Goal: Task Accomplishment & Management: Use online tool/utility

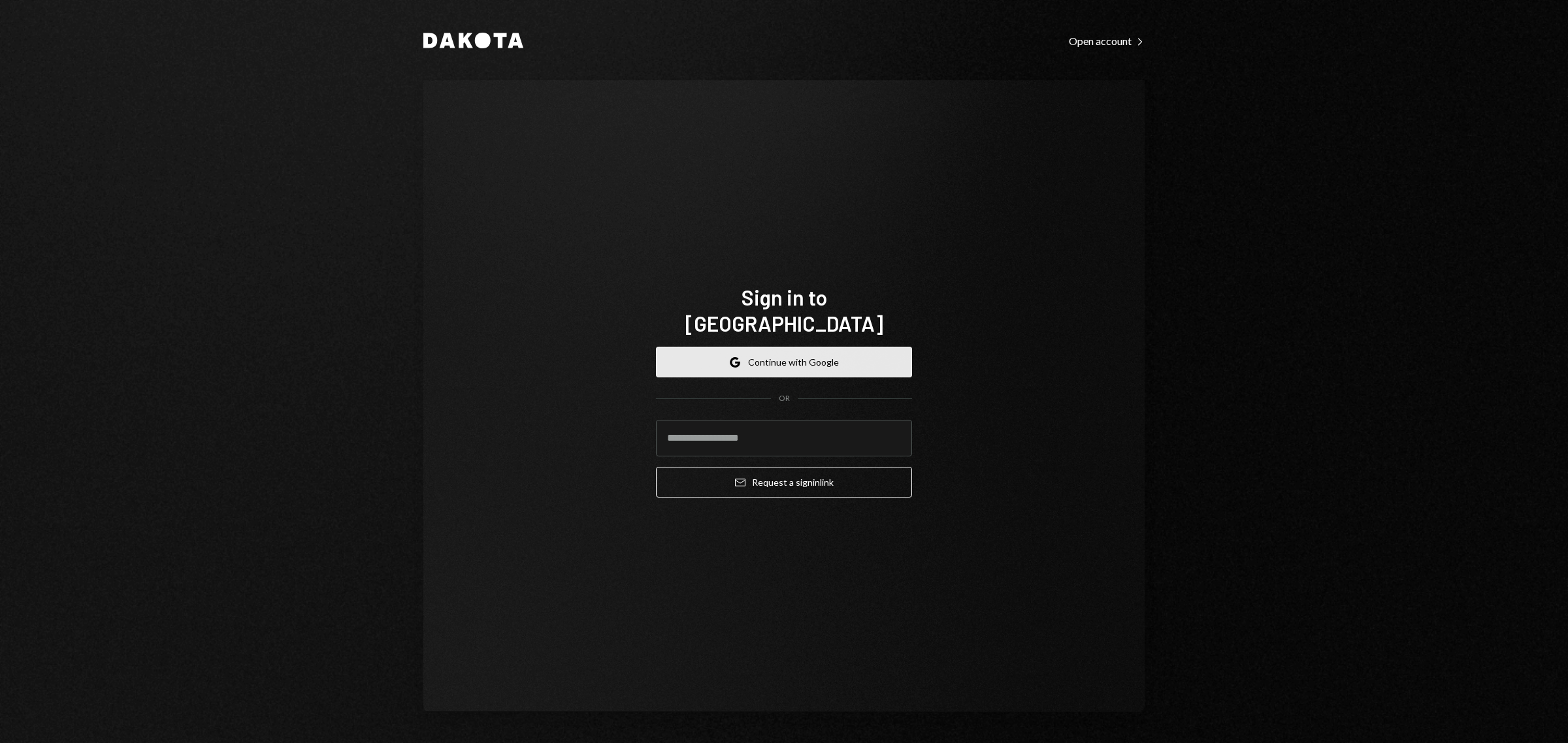
click at [800, 347] on button "Google Continue with Google" at bounding box center [783, 362] width 256 height 31
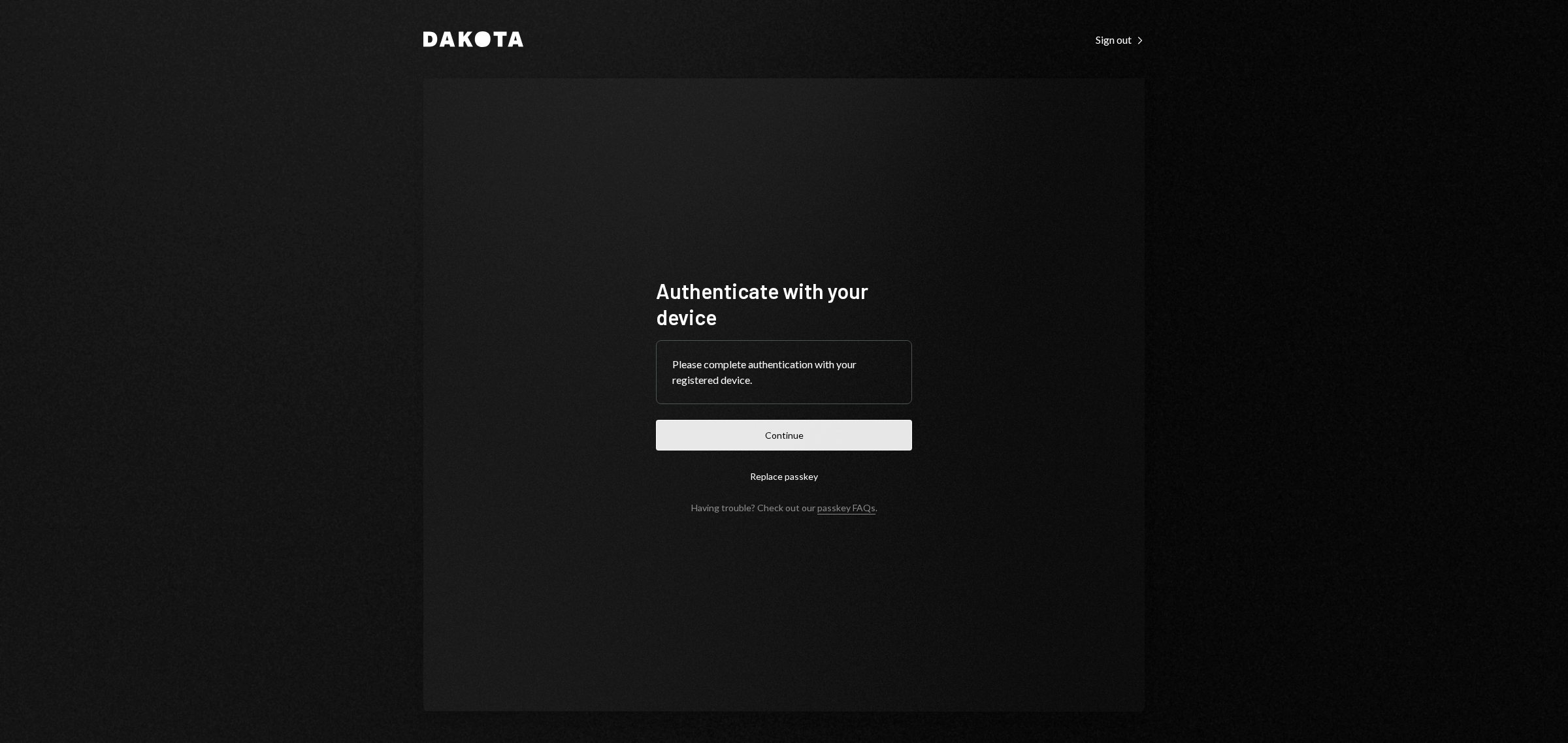
click at [825, 436] on button "Continue" at bounding box center [783, 435] width 256 height 31
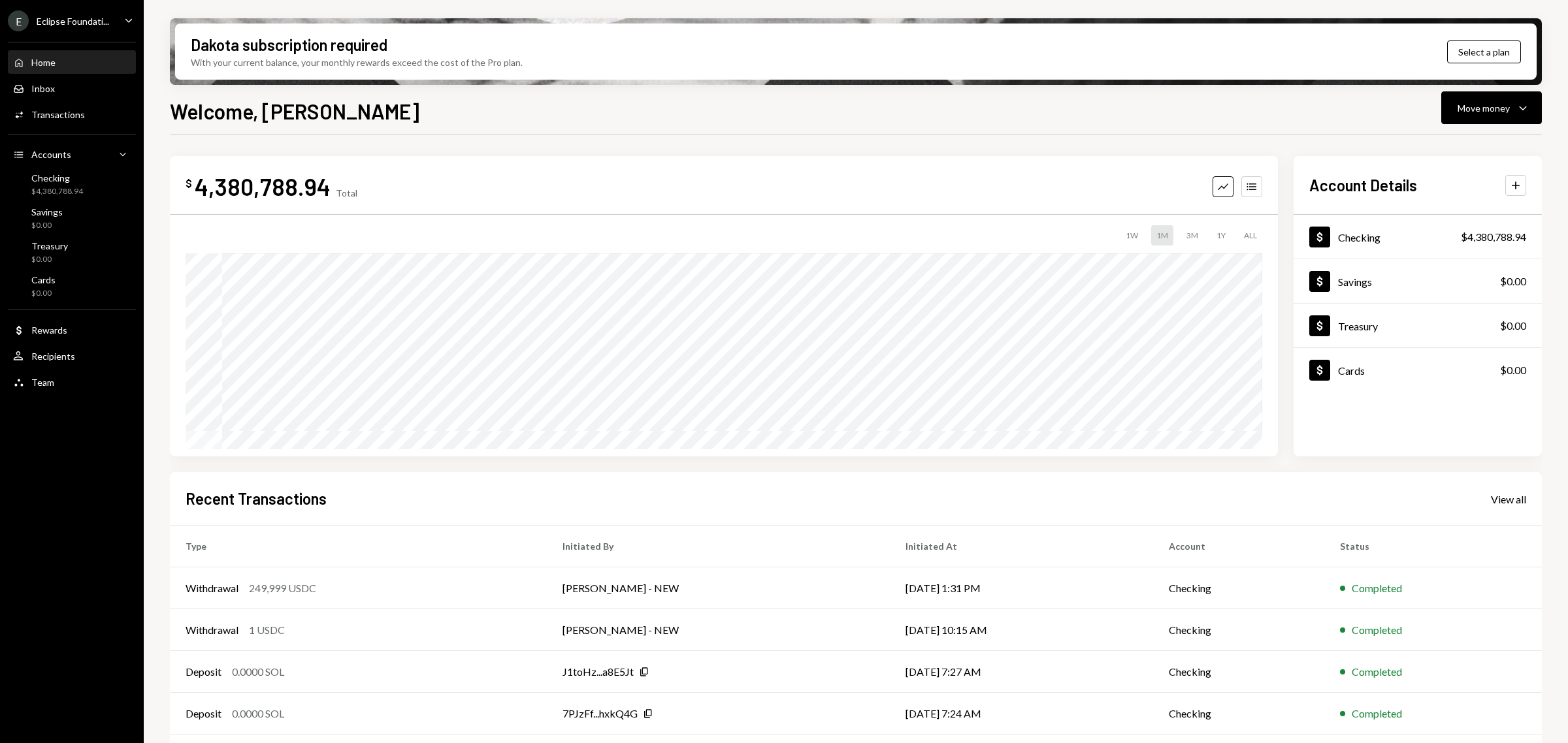
click at [61, 24] on div "Eclipse Foundati..." at bounding box center [73, 22] width 73 height 11
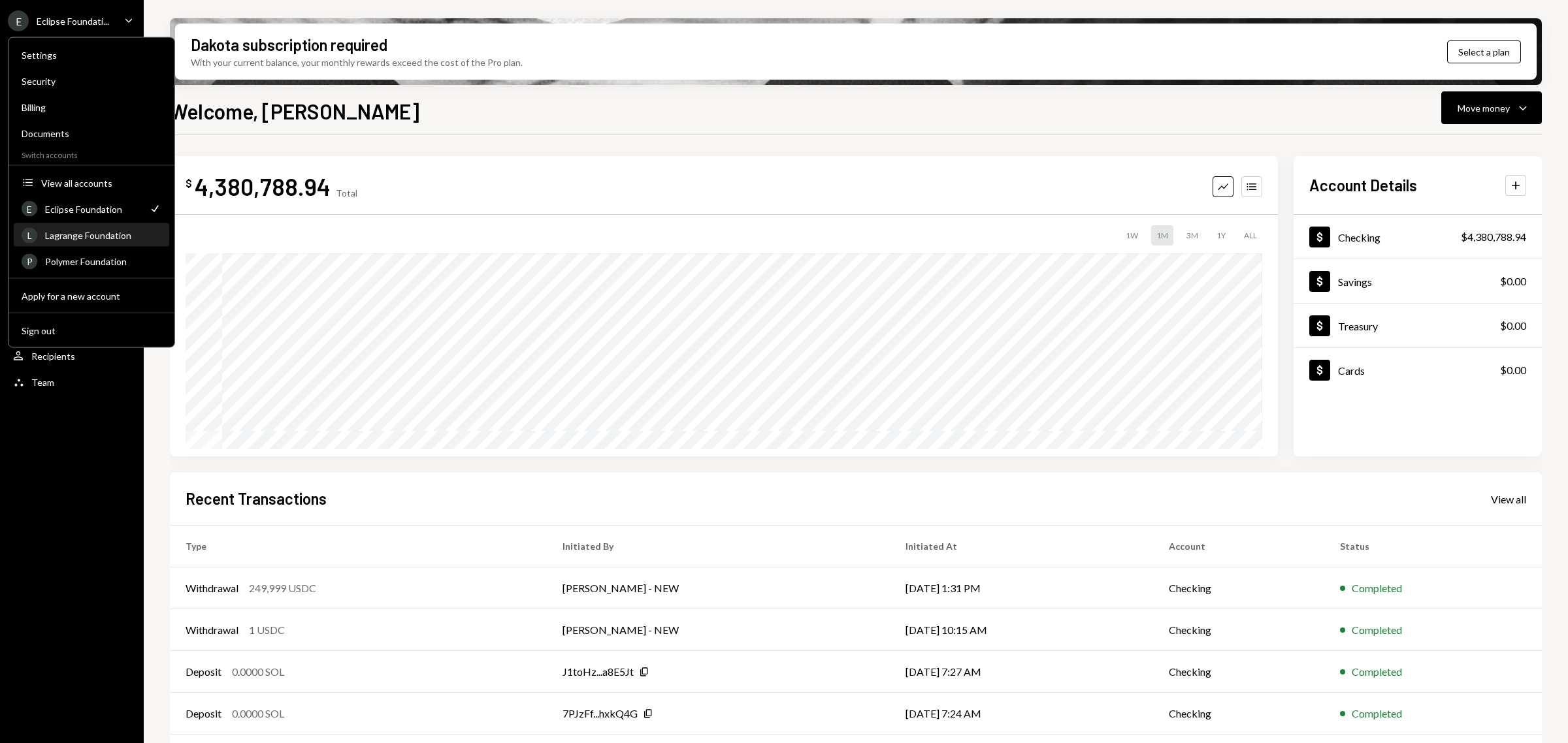
click at [99, 239] on div "Lagrange Foundation" at bounding box center [103, 235] width 117 height 11
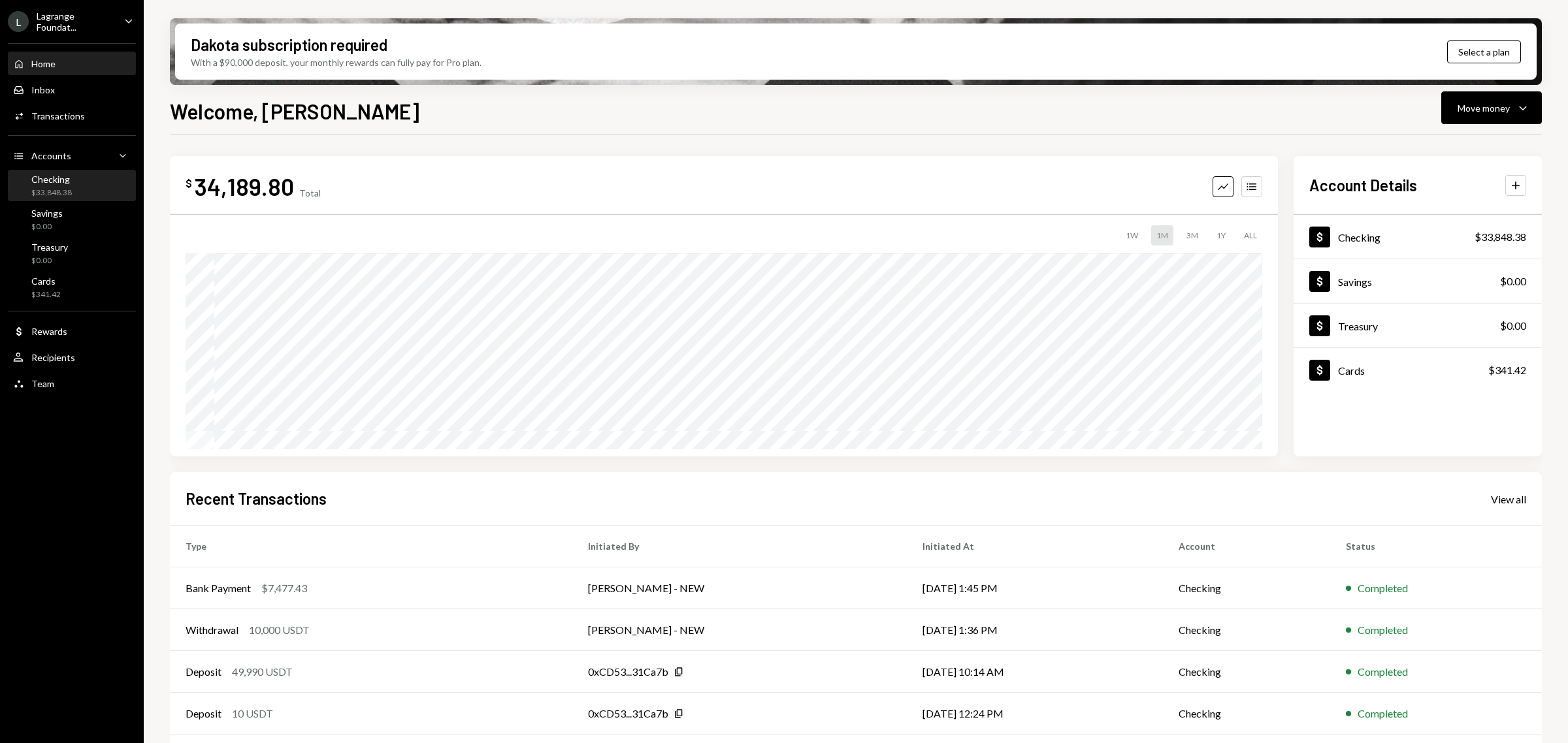
click at [69, 181] on div "Checking" at bounding box center [51, 179] width 40 height 11
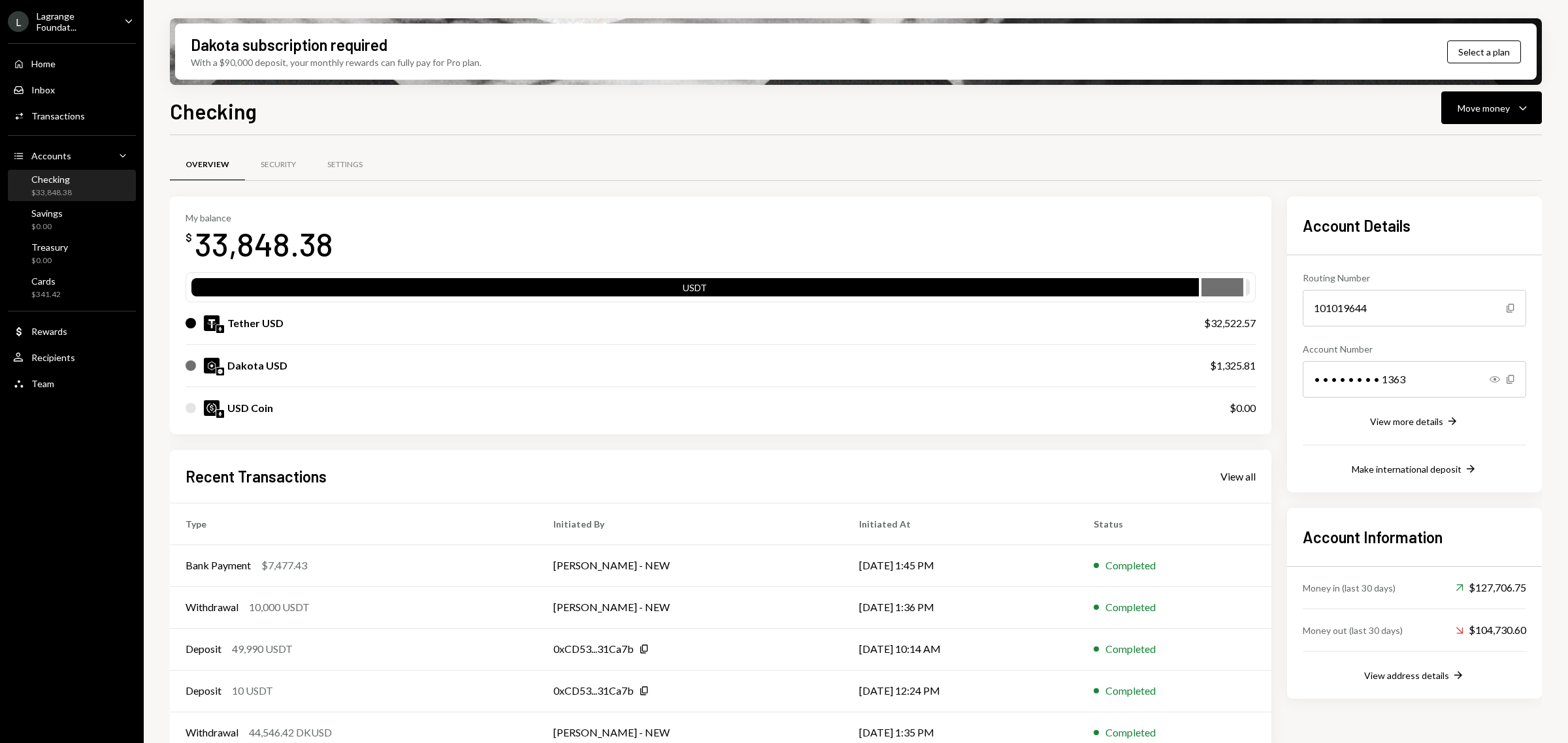
click at [211, 364] on img at bounding box center [212, 366] width 16 height 16
click at [255, 366] on div "Dakota USD" at bounding box center [257, 366] width 60 height 16
click at [216, 370] on img at bounding box center [220, 371] width 8 height 8
click at [1526, 124] on div "Checking Move money Caret Down Overview Security Settings My balance $ 33,848.3…" at bounding box center [855, 457] width 1372 height 725
click at [1522, 108] on icon "Caret Down" at bounding box center [1522, 108] width 16 height 16
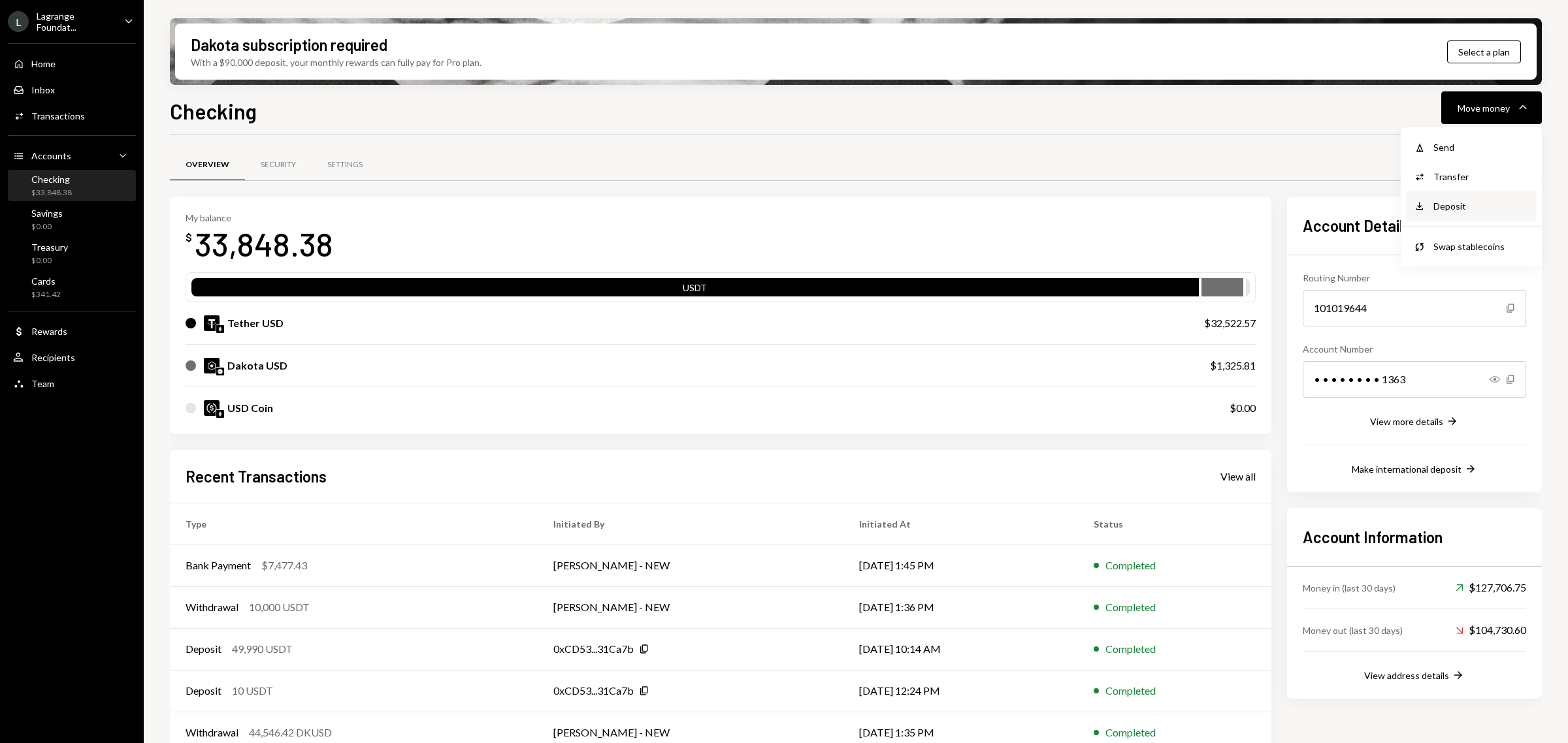
click at [1458, 201] on div "Deposit" at bounding box center [1481, 206] width 95 height 14
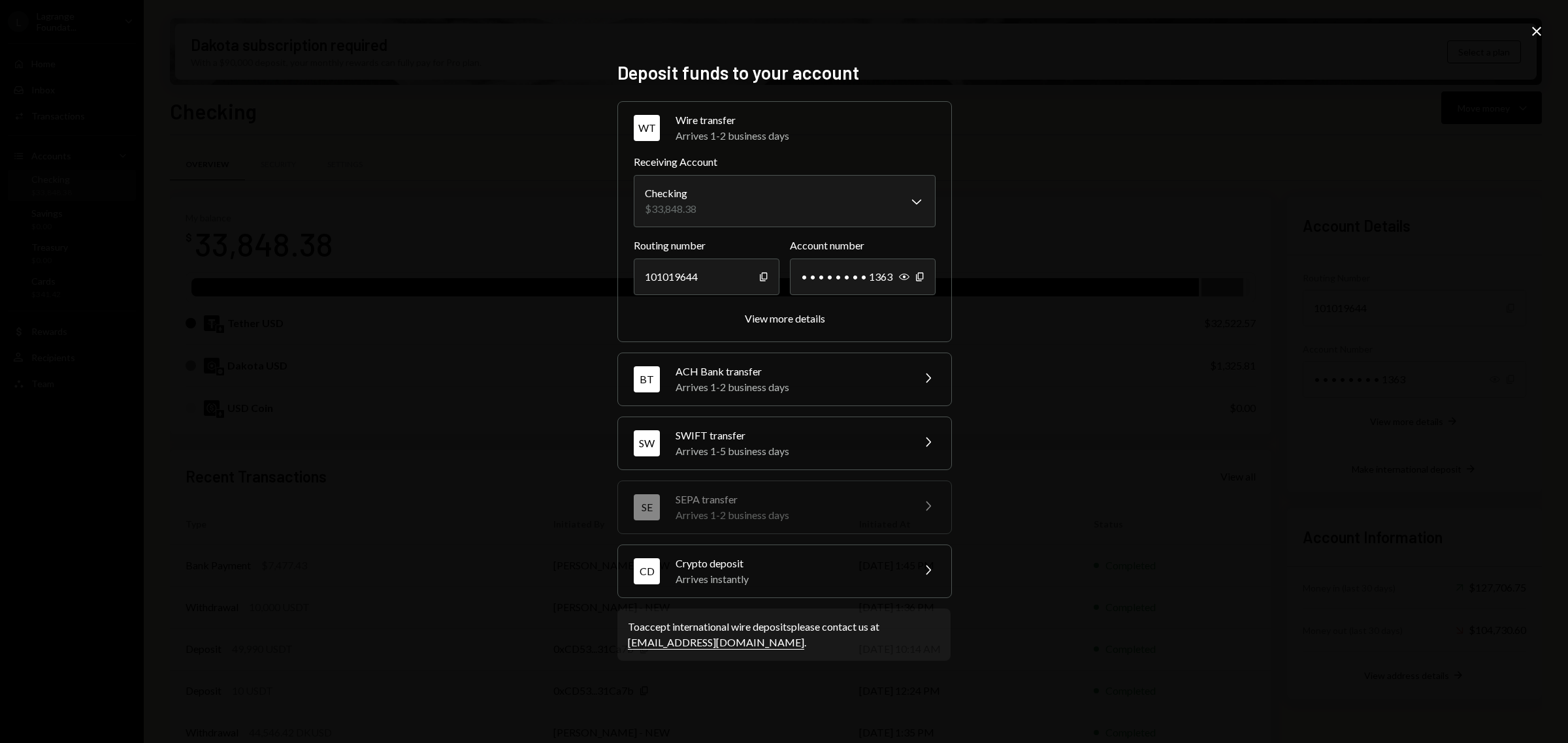
click at [876, 438] on div "SWIFT transfer" at bounding box center [790, 436] width 229 height 16
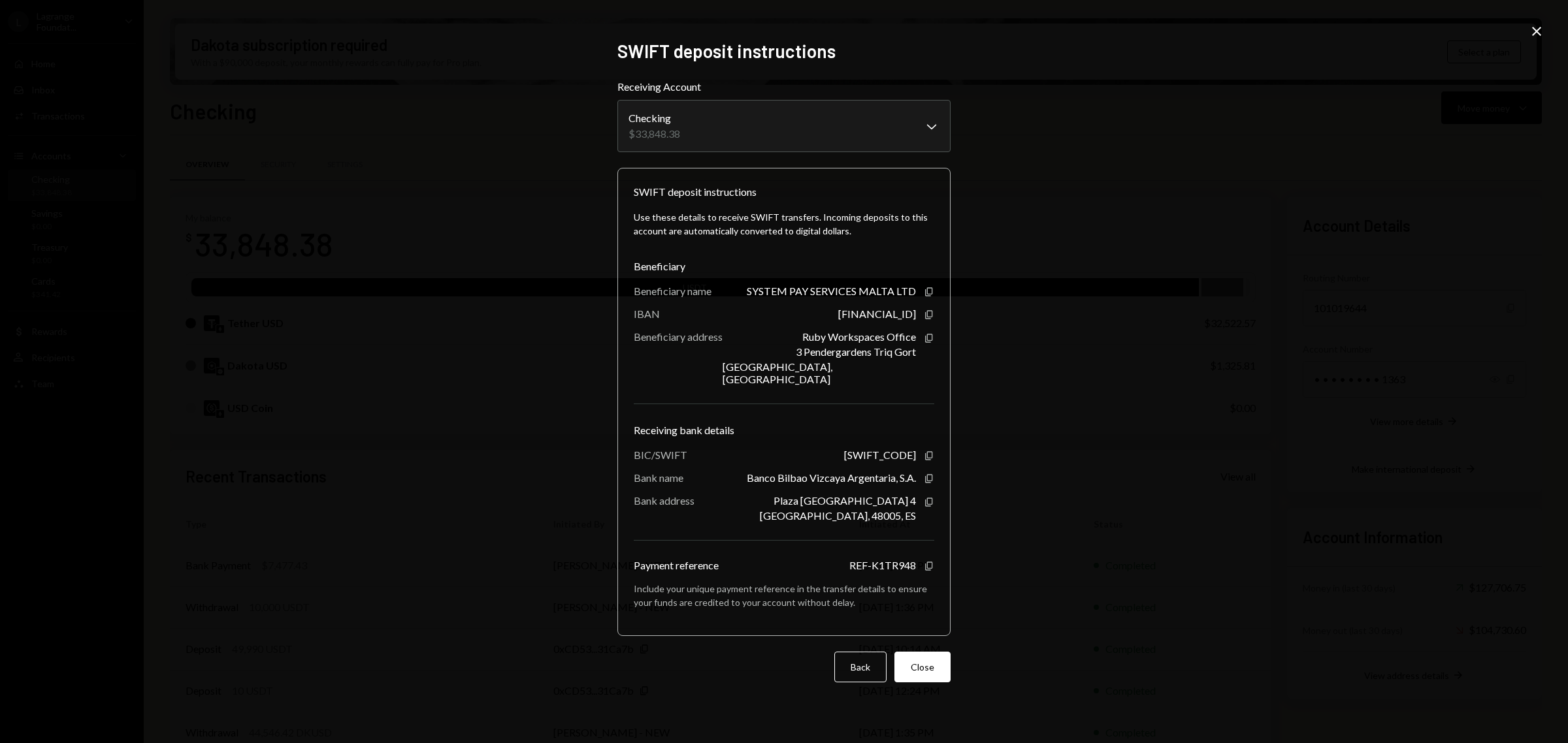
click at [818, 653] on div "Back Close" at bounding box center [784, 667] width 333 height 31
click at [860, 666] on button "Back" at bounding box center [860, 667] width 52 height 31
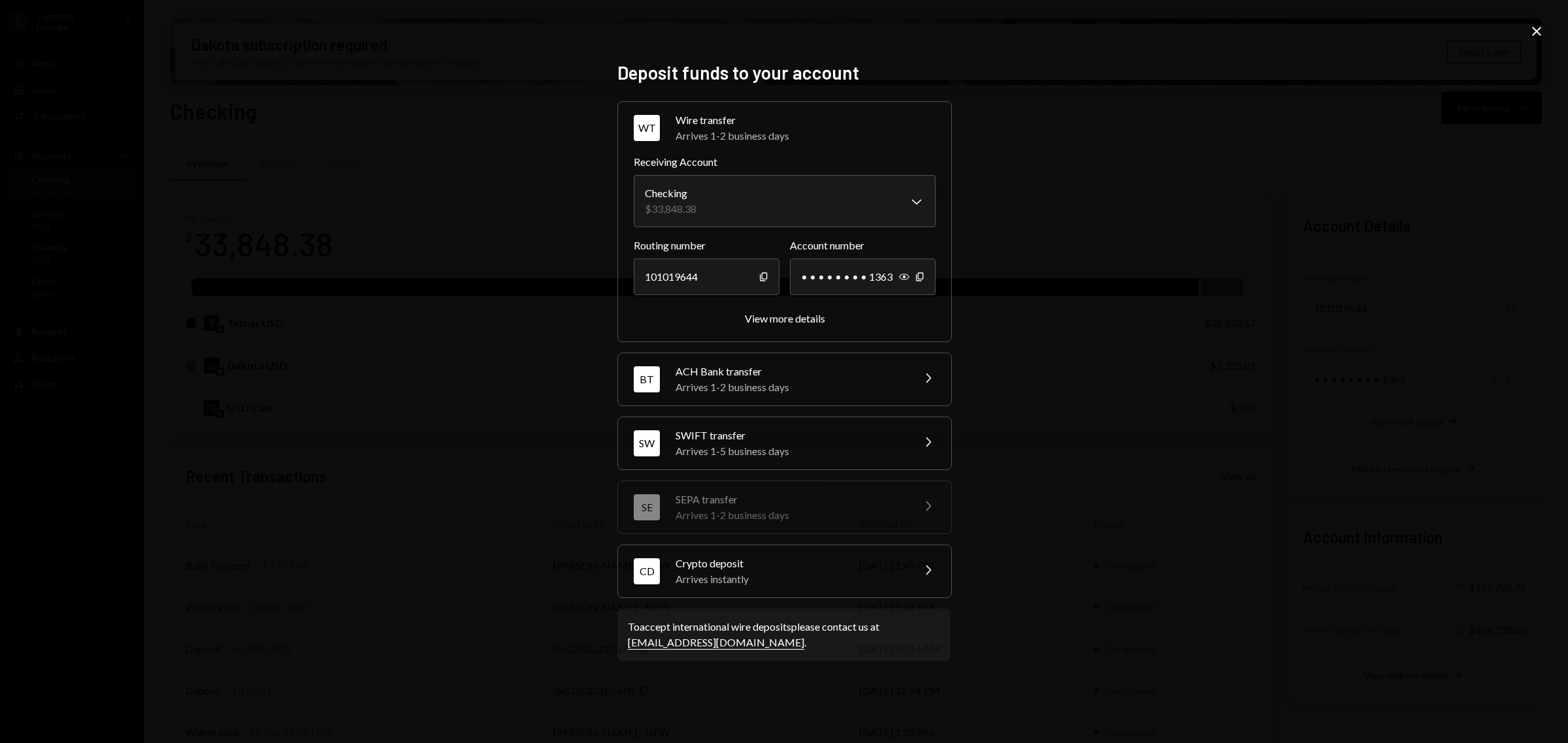
click at [863, 579] on div "Arrives instantly" at bounding box center [790, 579] width 229 height 16
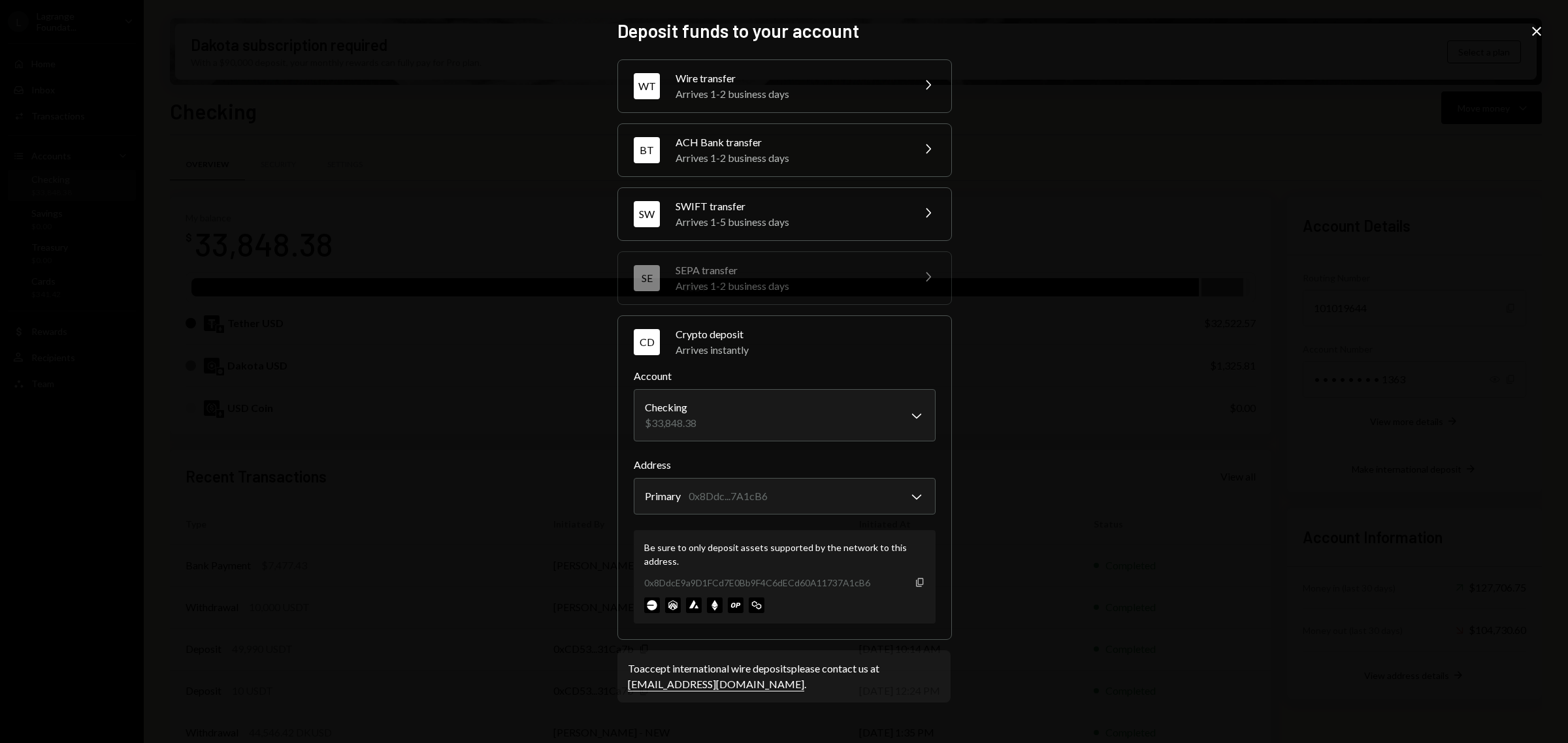
click at [921, 588] on icon "Copy" at bounding box center [919, 582] width 10 height 10
click at [1524, 30] on div "**********" at bounding box center [784, 371] width 1568 height 743
click at [1531, 33] on icon "Close" at bounding box center [1536, 31] width 16 height 16
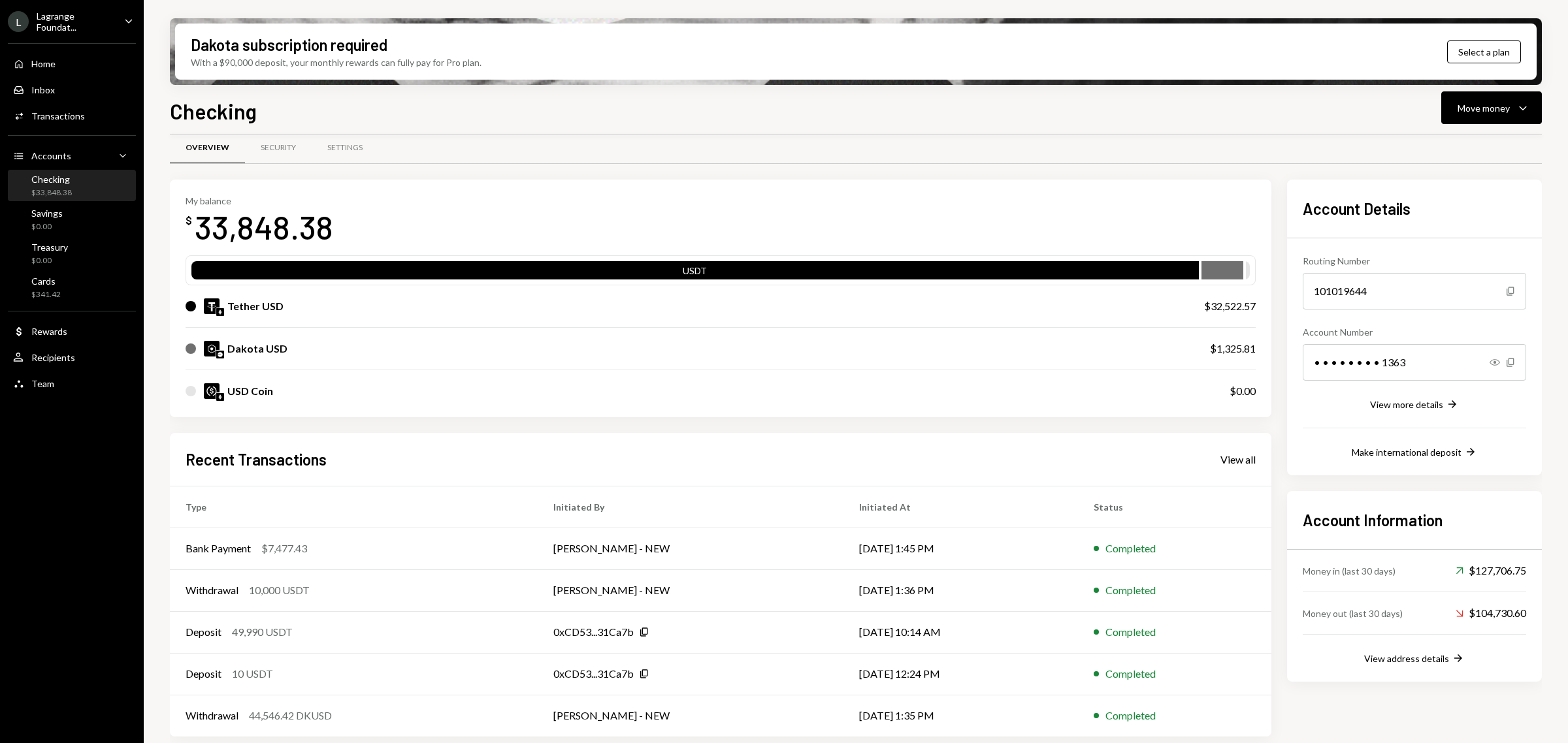
scroll to position [20, 0]
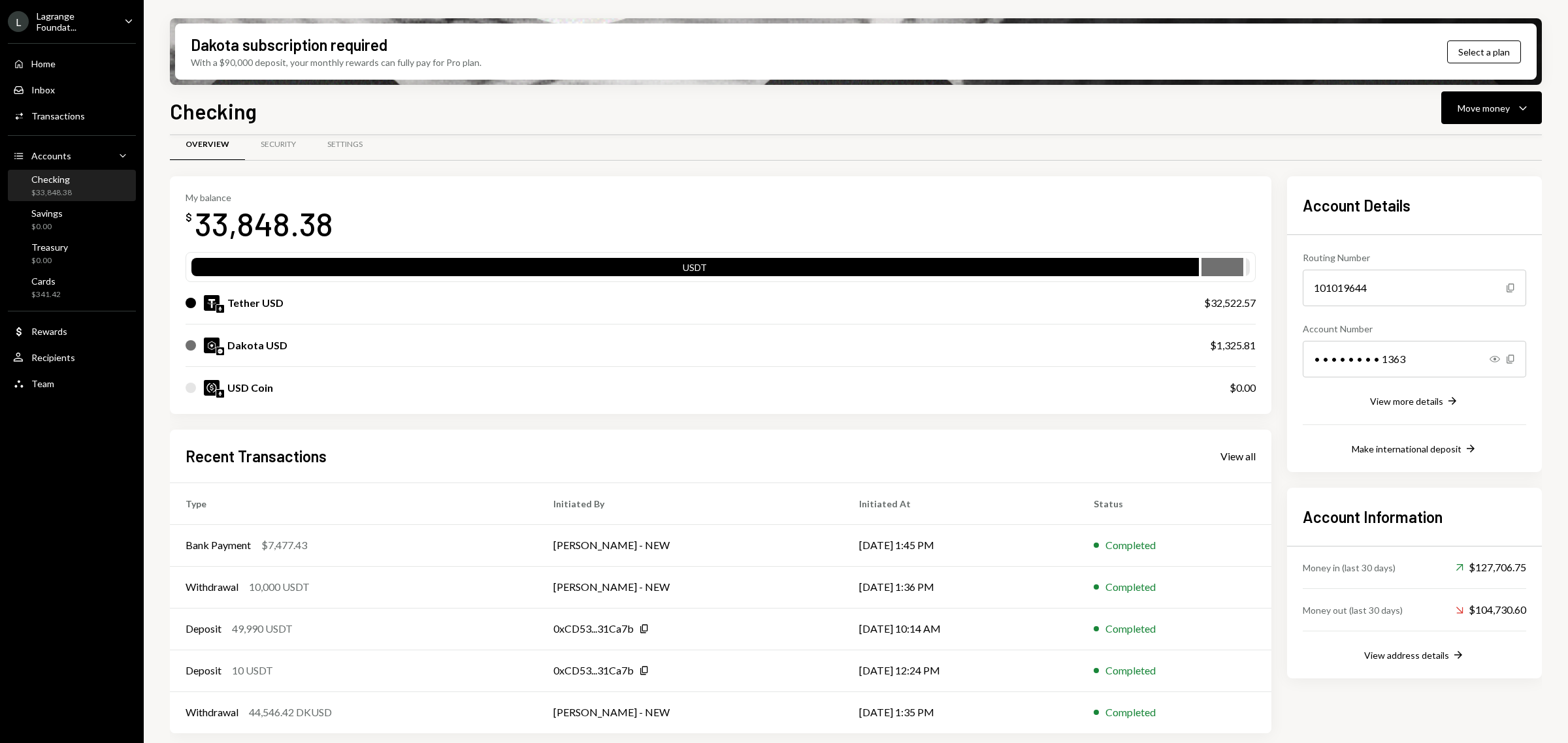
click at [262, 344] on div "Dakota USD" at bounding box center [257, 345] width 60 height 16
click at [1498, 106] on div "Move money" at bounding box center [1483, 108] width 52 height 14
click at [1456, 199] on div "Deposit" at bounding box center [1481, 206] width 95 height 14
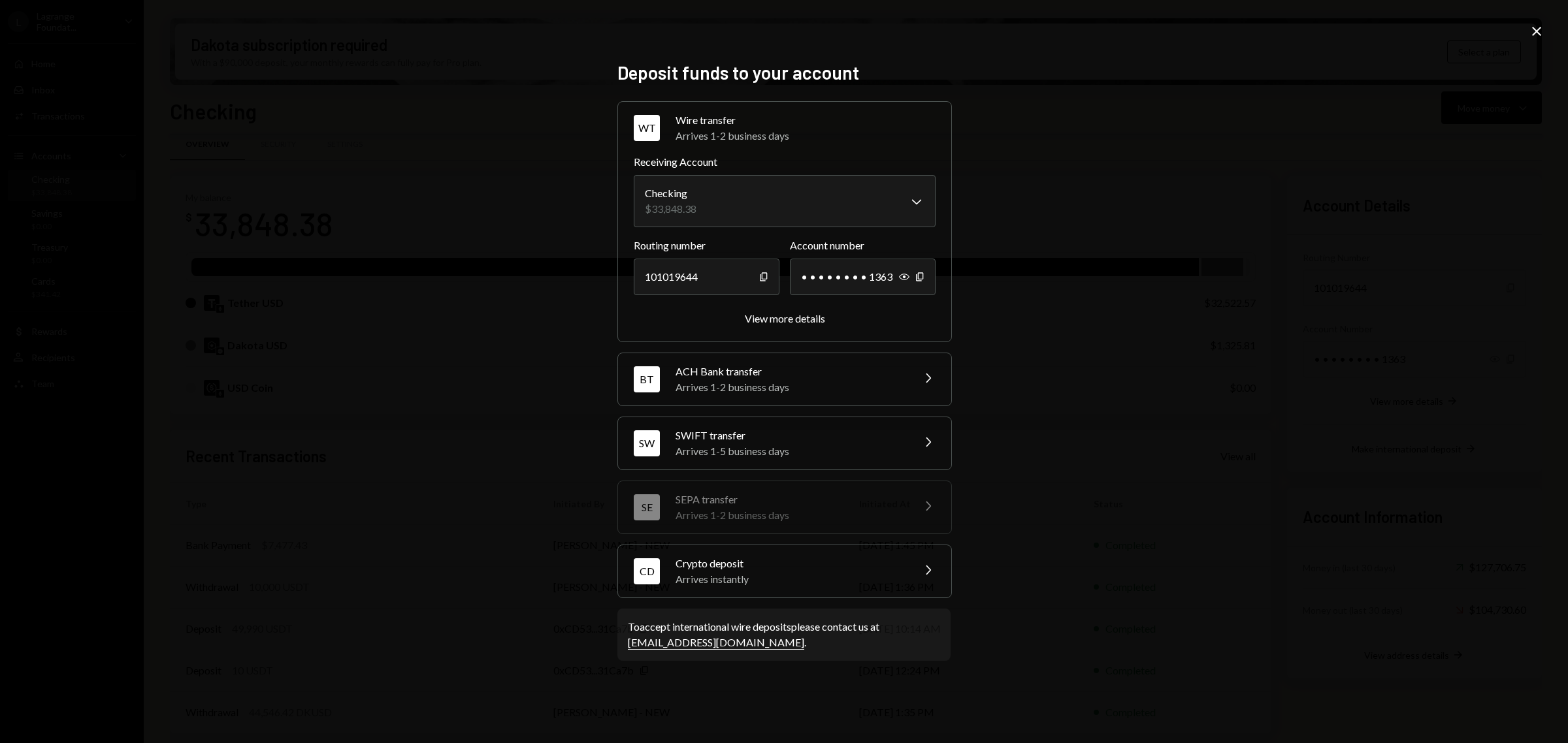
click at [907, 561] on div "CD Crypto deposit Arrives instantly Chevron Right" at bounding box center [785, 571] width 333 height 52
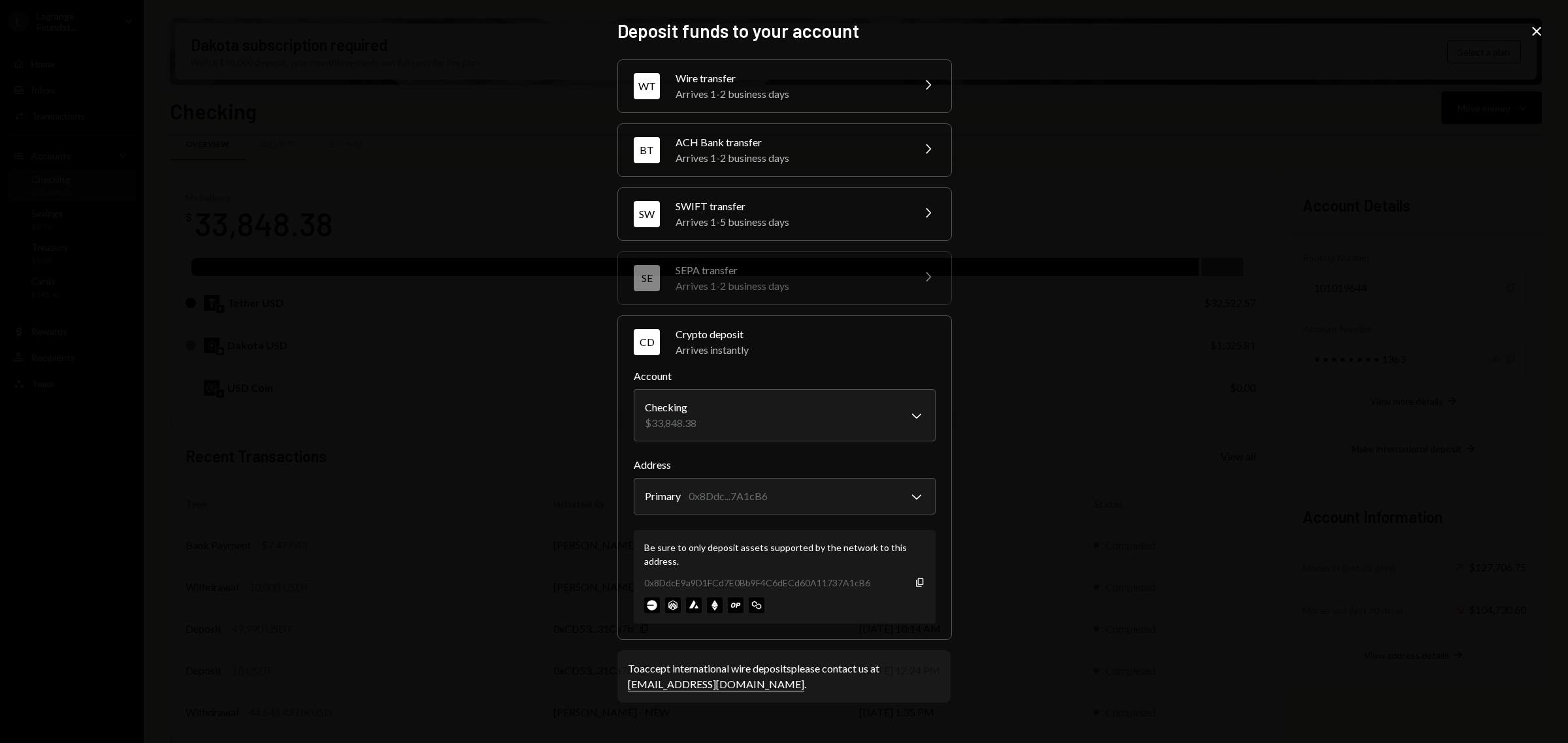
click at [863, 589] on div "0x8DdcE9a9D1FCd7E0Bb9F4C6dECd60A11737A1cB6" at bounding box center [757, 583] width 226 height 14
click at [923, 583] on icon "Copy" at bounding box center [919, 582] width 10 height 10
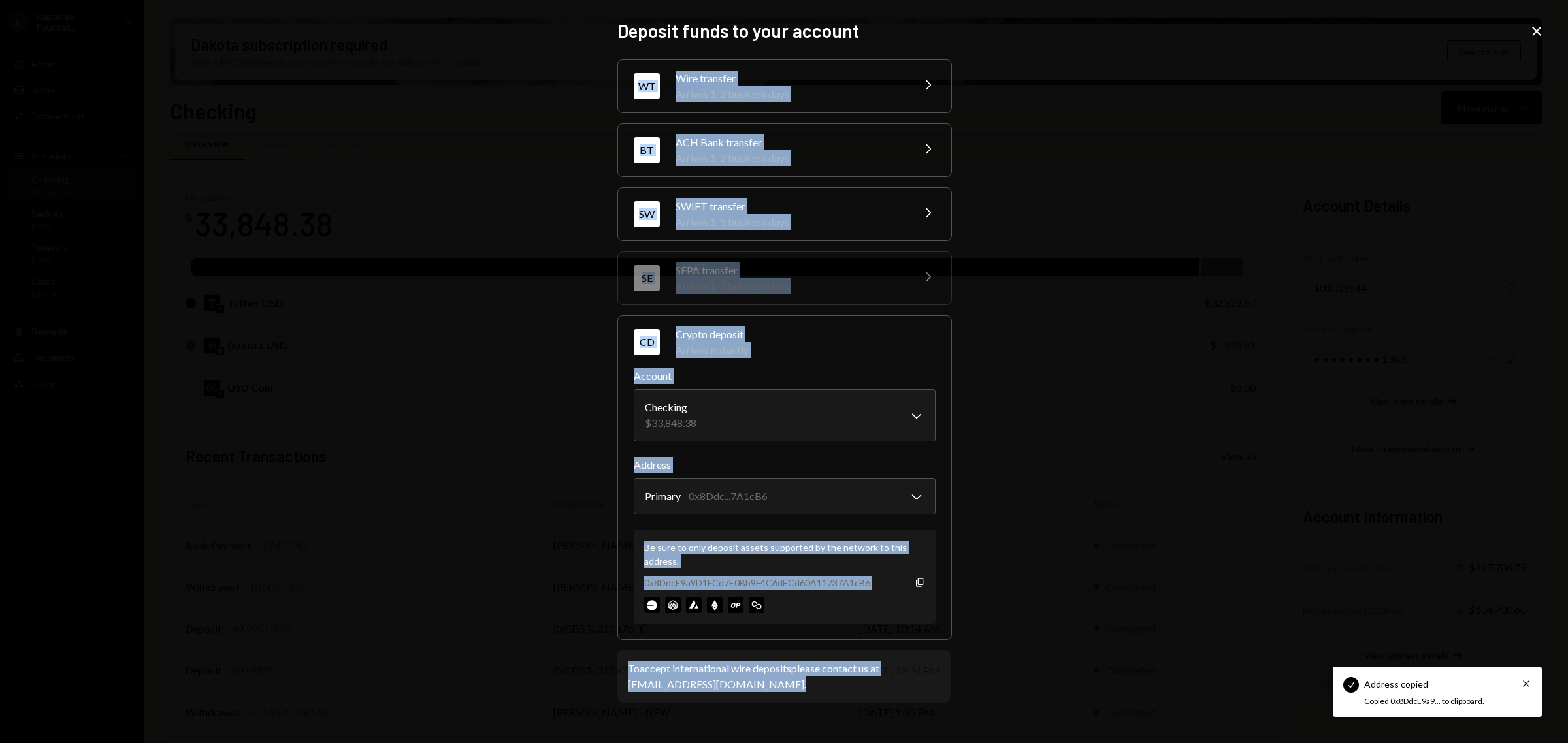
click at [1531, 37] on div "**********" at bounding box center [784, 371] width 1568 height 743
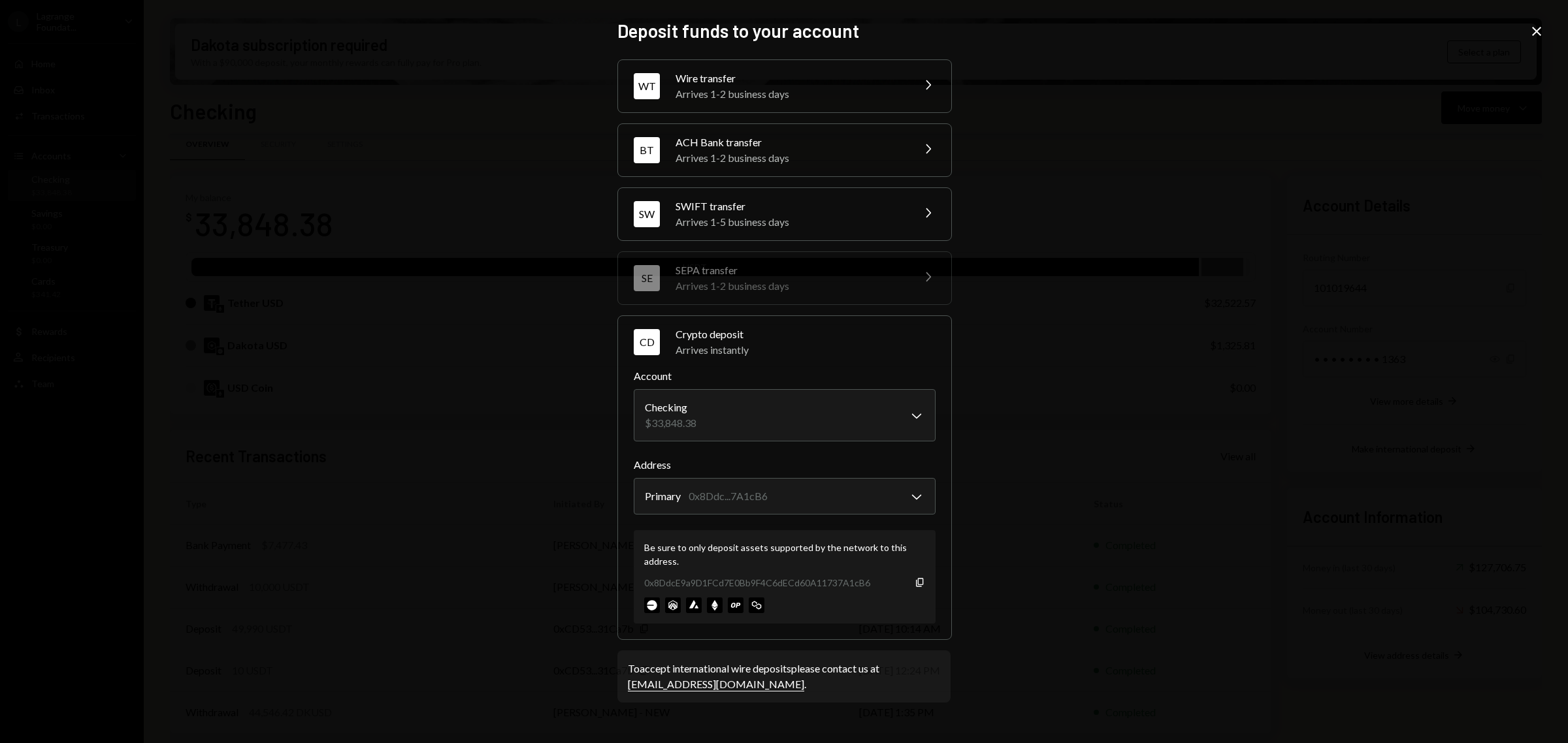
click at [1531, 37] on icon "Close" at bounding box center [1536, 31] width 16 height 16
